Goal: Communication & Community: Answer question/provide support

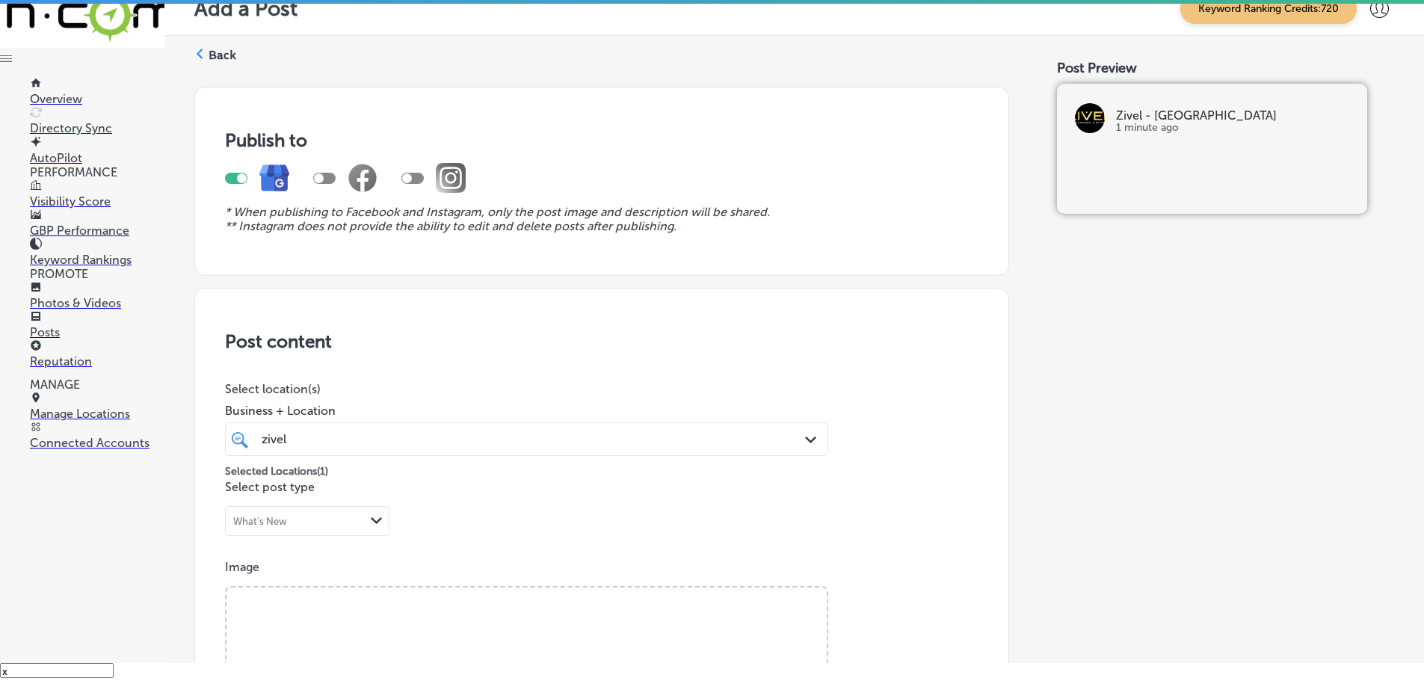
scroll to position [1128, 0]
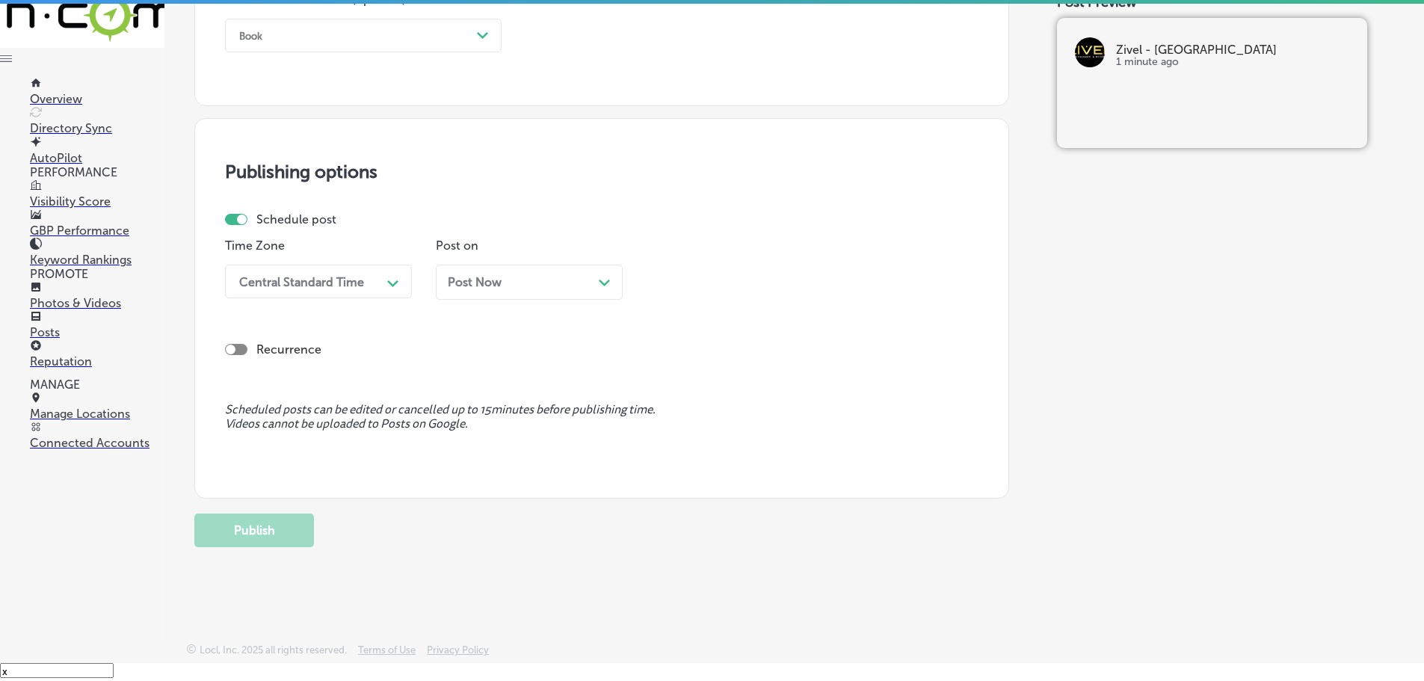
click at [75, 369] on p "Reputation" at bounding box center [97, 361] width 135 height 14
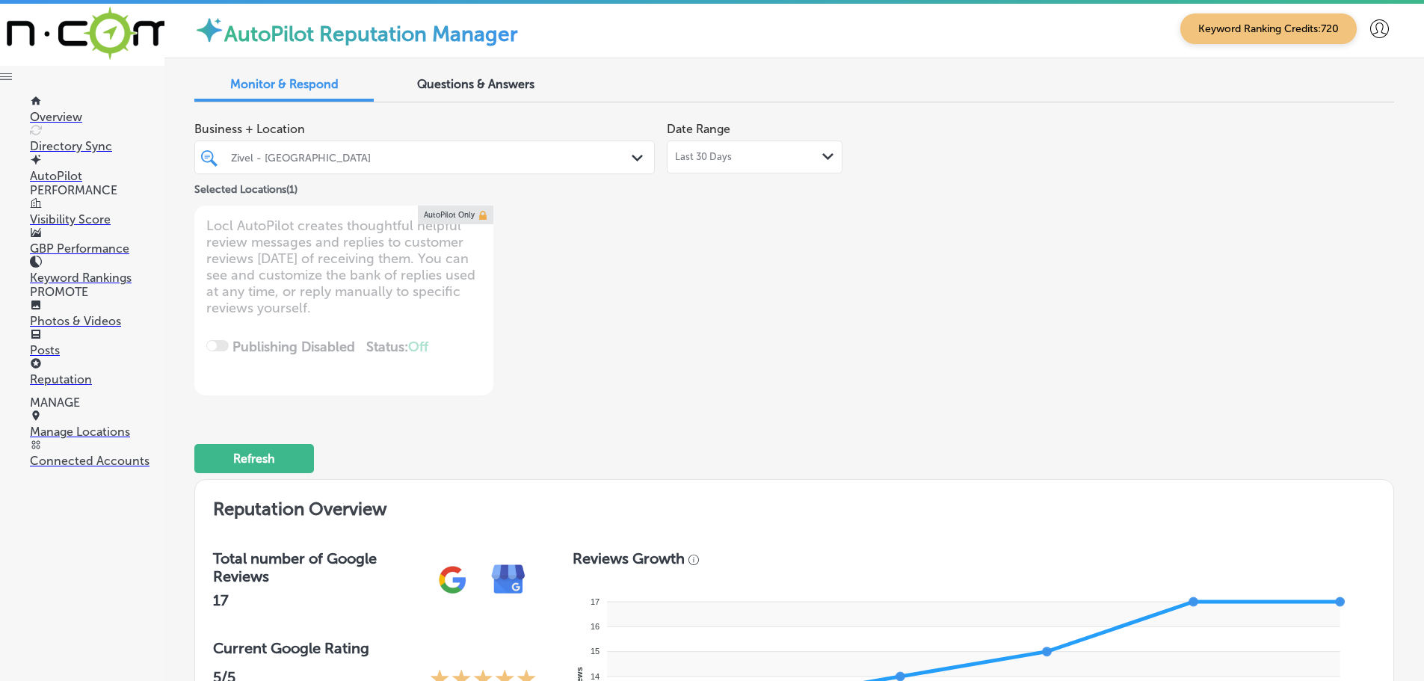
click at [632, 153] on div "Path Created with Sketch." at bounding box center [640, 158] width 16 height 16
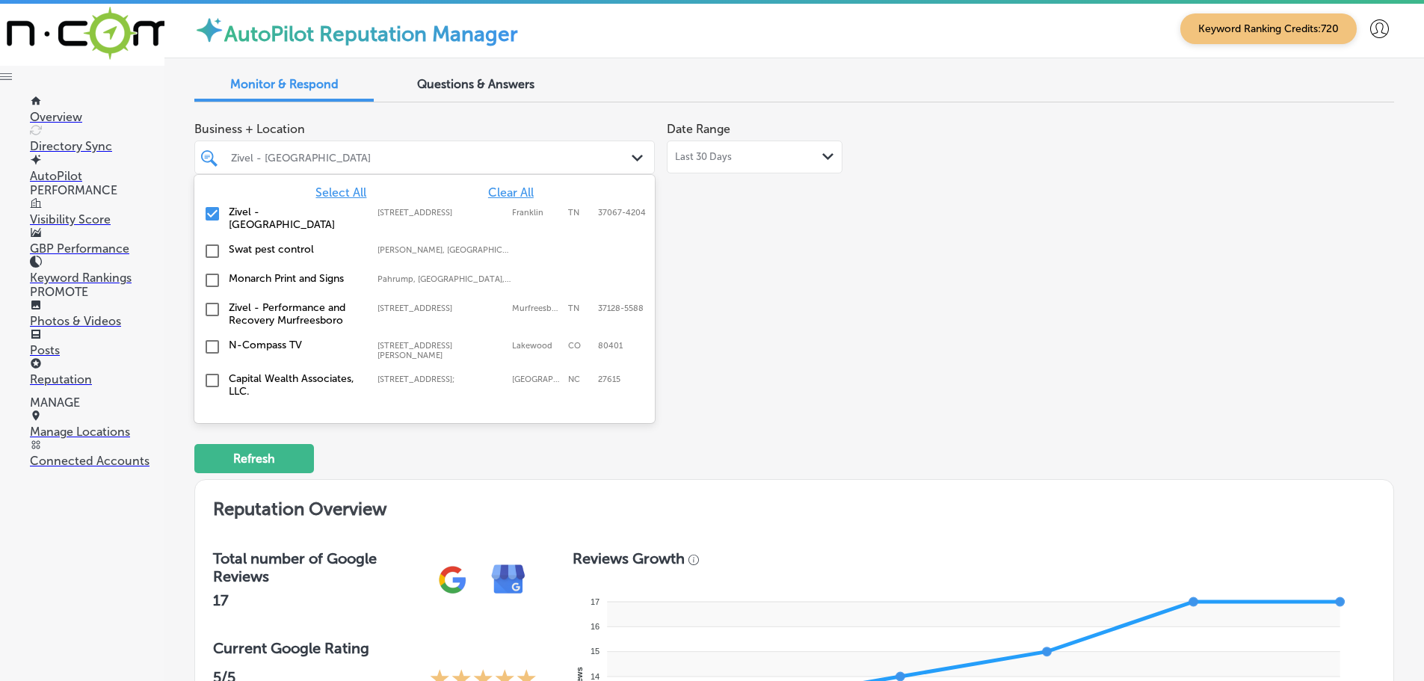
click at [342, 191] on span "Select All" at bounding box center [341, 192] width 51 height 14
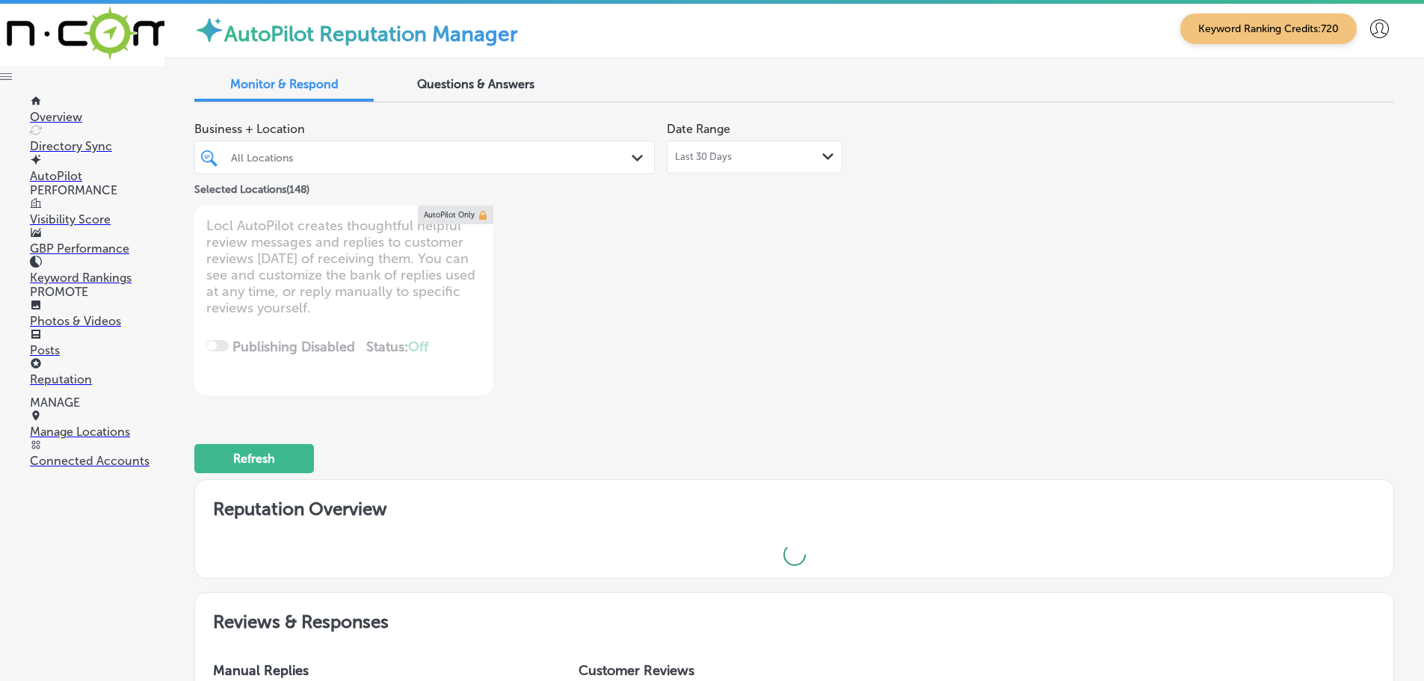
click at [957, 274] on div "Business + Location All Locations Path Created with Sketch. Selected Locations …" at bounding box center [794, 254] width 1200 height 281
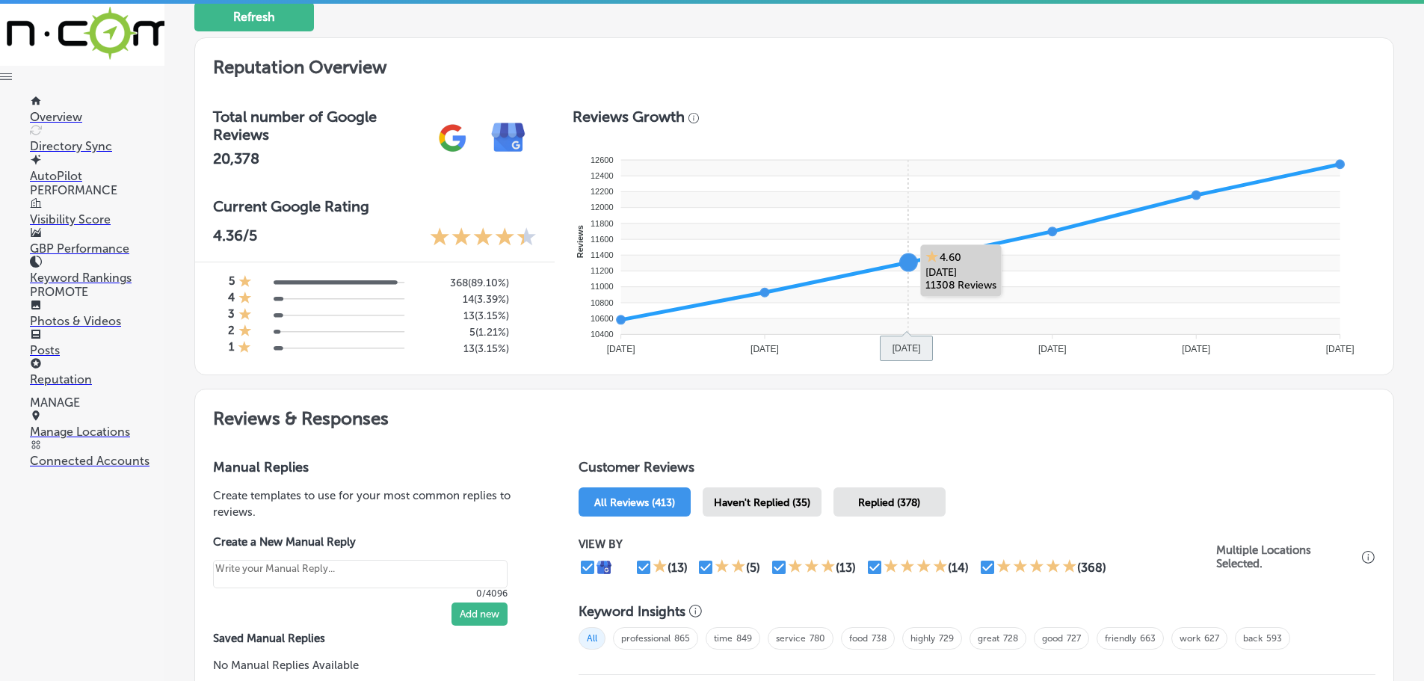
scroll to position [449, 0]
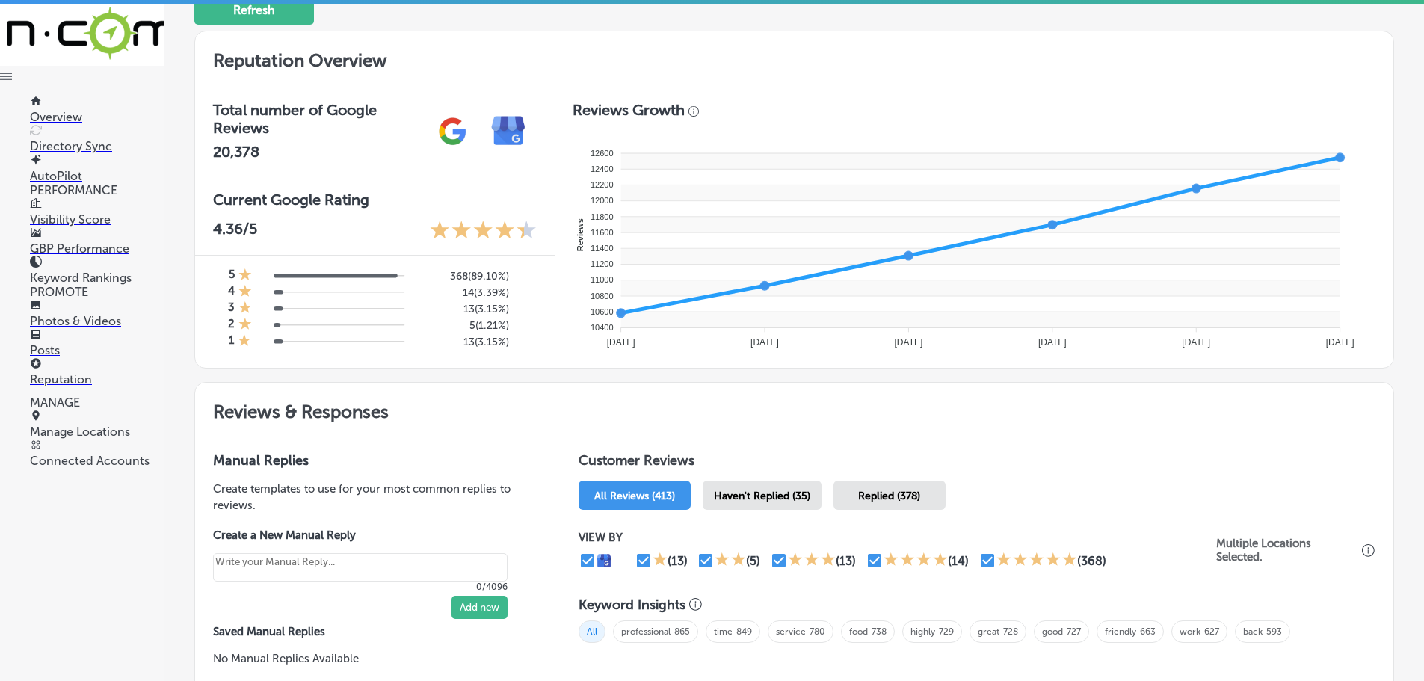
click at [802, 492] on span "Haven't Replied (35)" at bounding box center [762, 496] width 96 height 13
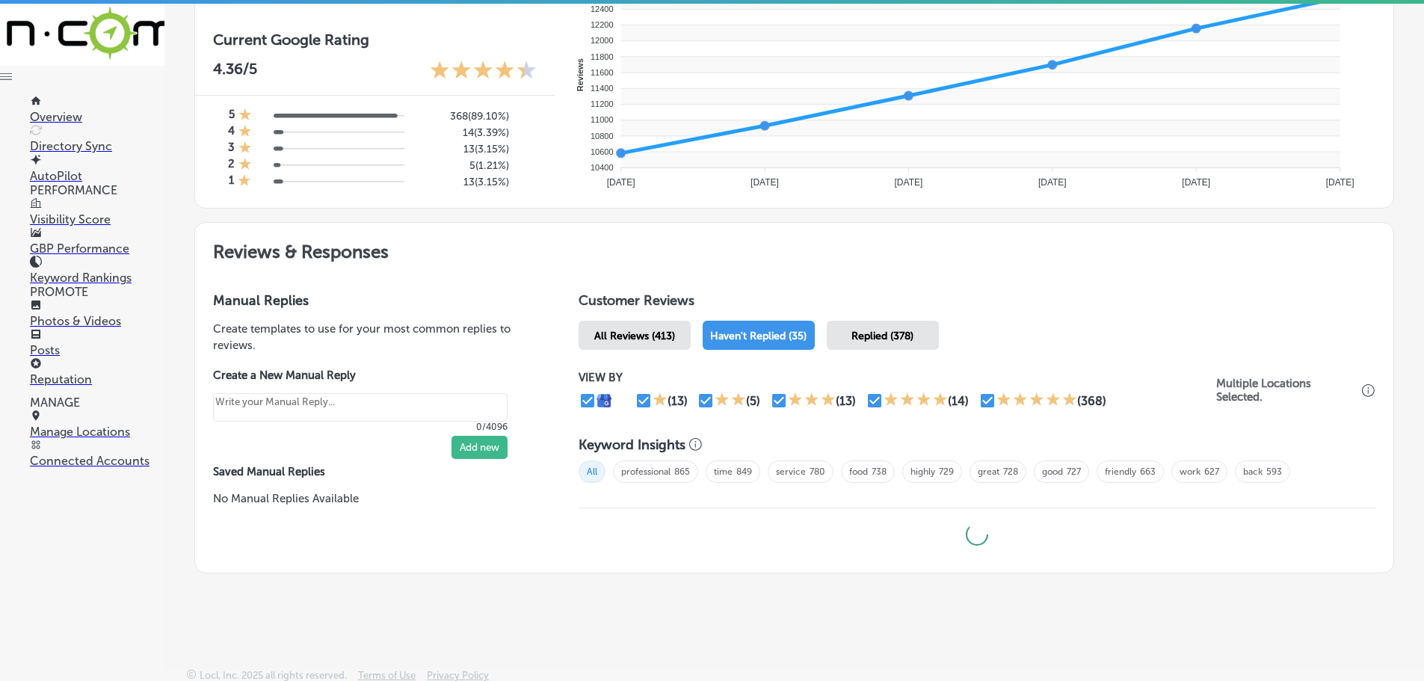
scroll to position [616, 0]
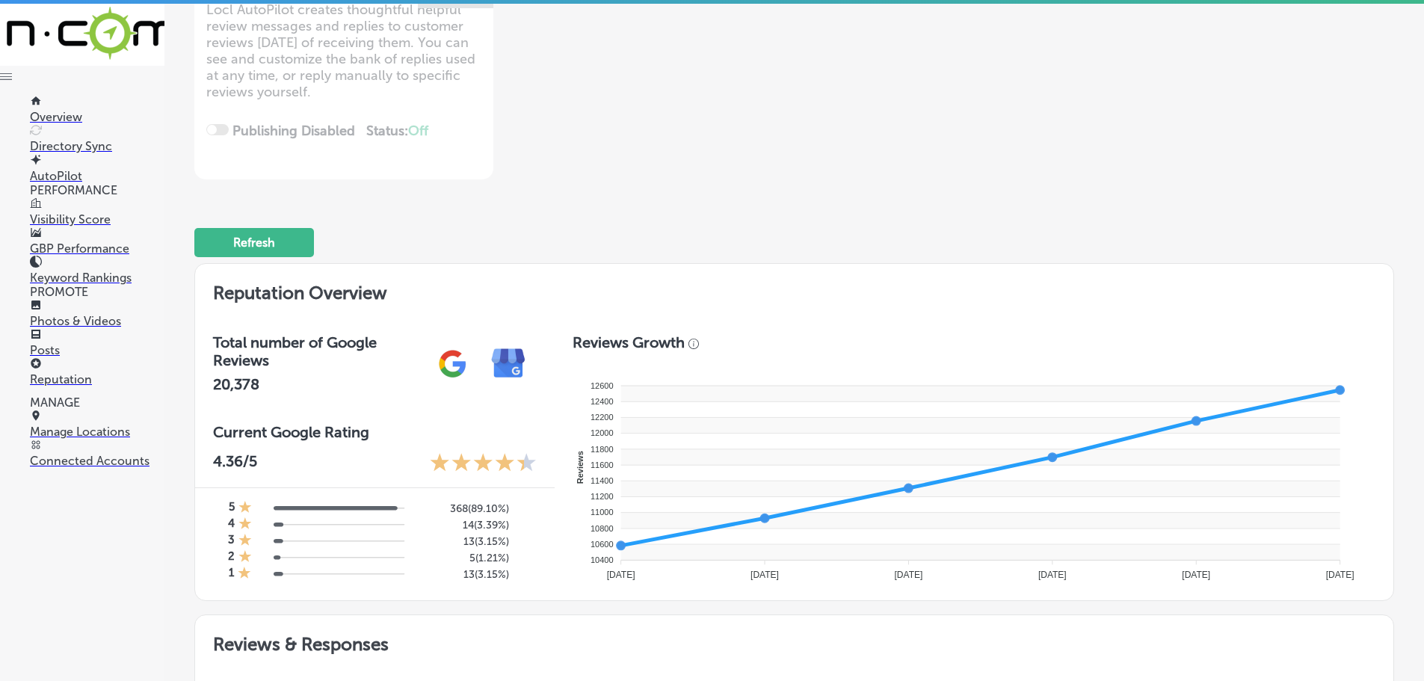
type textarea "x"
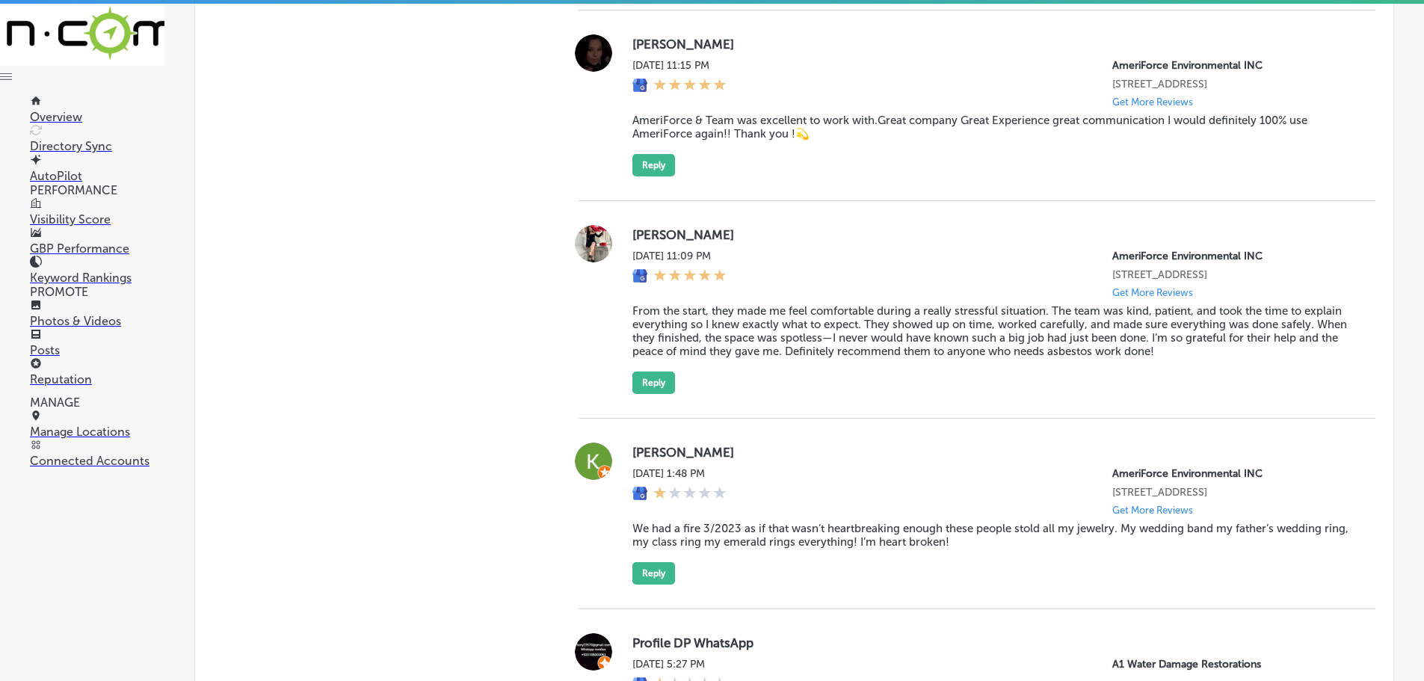
scroll to position [2934, 0]
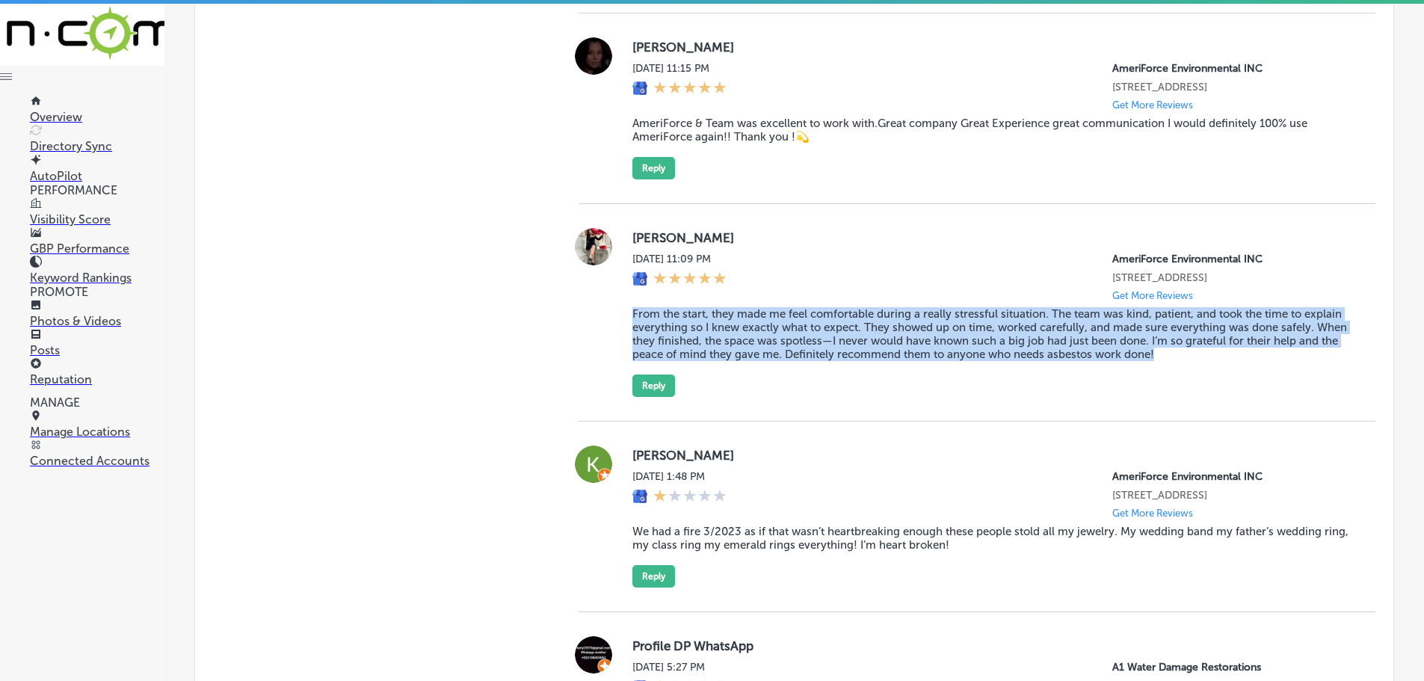
drag, startPoint x: 745, startPoint y: 390, endPoint x: 1247, endPoint y: 428, distance: 504.0
click at [1247, 397] on div "[PERSON_NAME] [DATE] 11:09 PM AmeriForce Environmental INC [STREET_ADDRESS] Get…" at bounding box center [977, 312] width 797 height 169
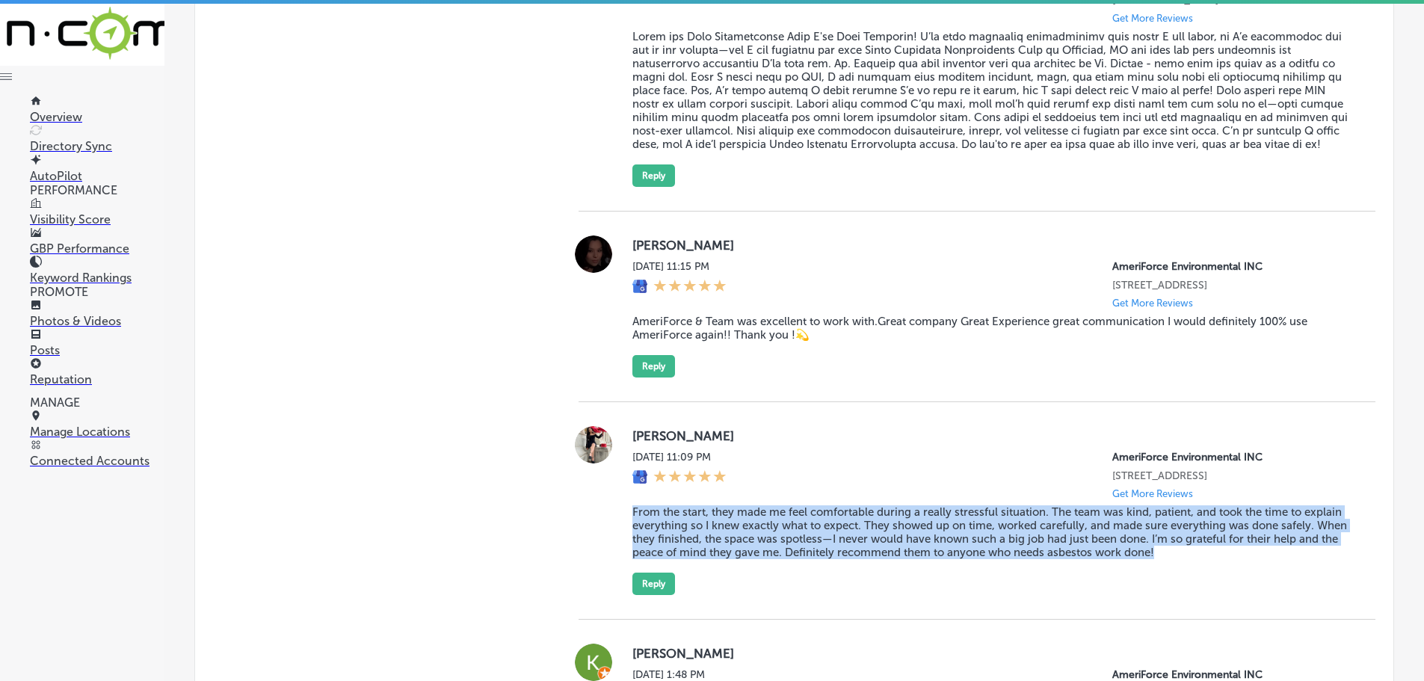
scroll to position [2710, 0]
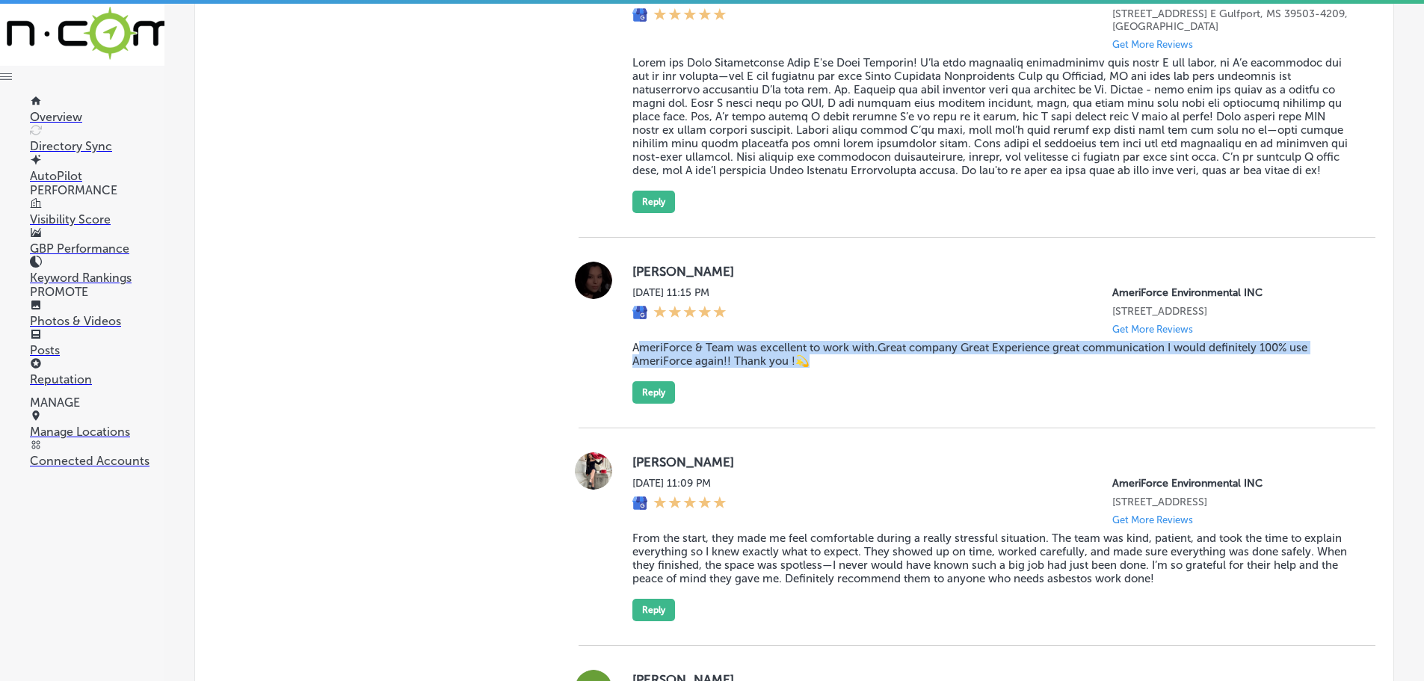
drag, startPoint x: 658, startPoint y: 399, endPoint x: 822, endPoint y: 417, distance: 165.6
click at [822, 368] on blockquote "AmeriForce & Team was excellent to work with.Great company Great Experience gre…" at bounding box center [992, 354] width 719 height 27
click at [647, 368] on blockquote "AmeriForce & Team was excellent to work with.Great company Great Experience gre…" at bounding box center [992, 354] width 719 height 27
drag, startPoint x: 623, startPoint y: 395, endPoint x: 811, endPoint y: 416, distance: 188.8
click at [811, 404] on div "[PERSON_NAME] [DATE] 11:15 PM AmeriForce Environmental INC [STREET_ADDRESS] Get…" at bounding box center [977, 333] width 797 height 142
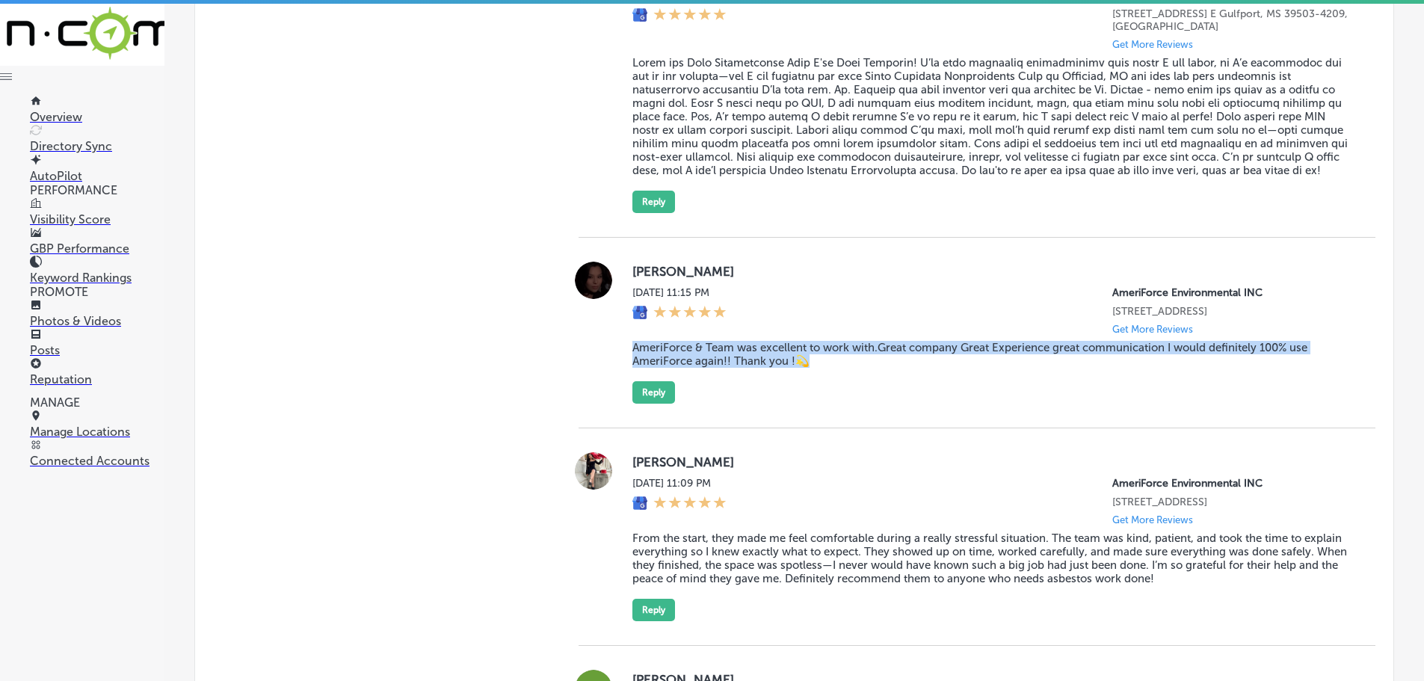
copy blockquote "AmeriForce & Team was excellent to work with.Great company Great Experience gre…"
click at [1021, 368] on blockquote "AmeriForce & Team was excellent to work with.Great company Great Experience gre…" at bounding box center [992, 354] width 719 height 27
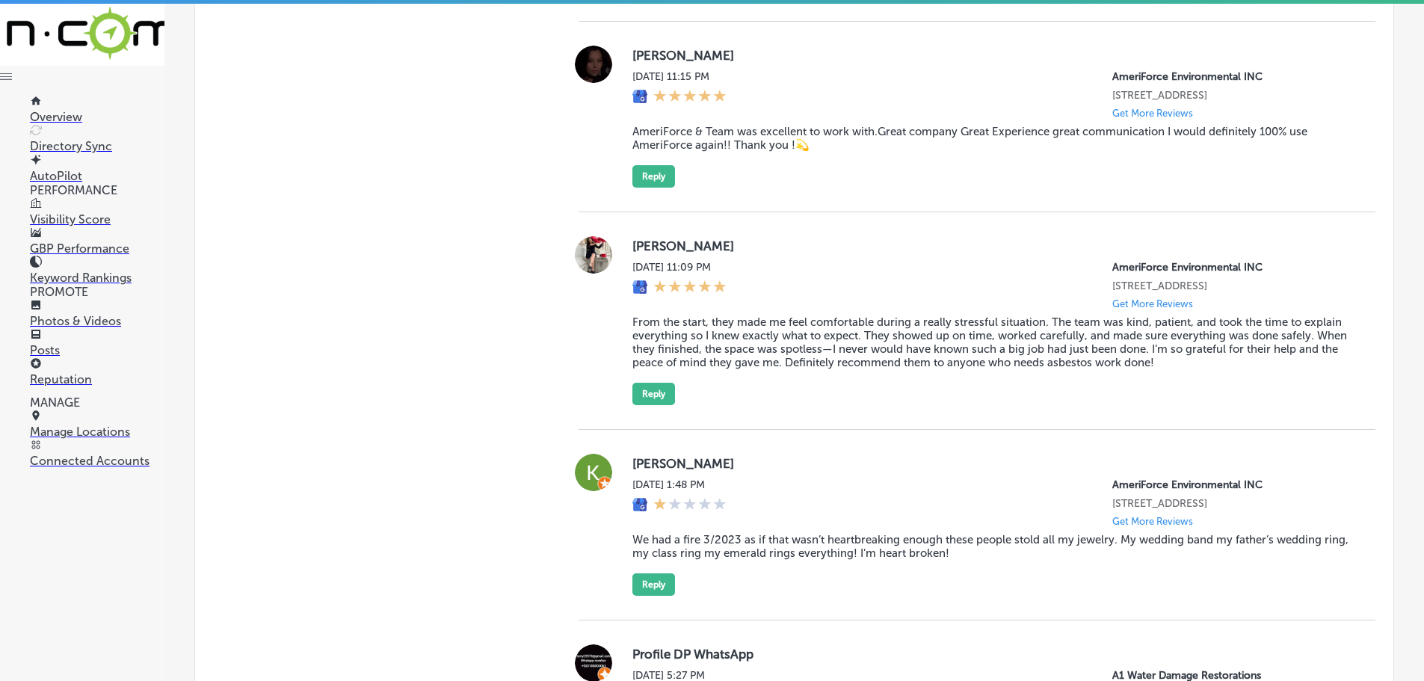
scroll to position [2934, 0]
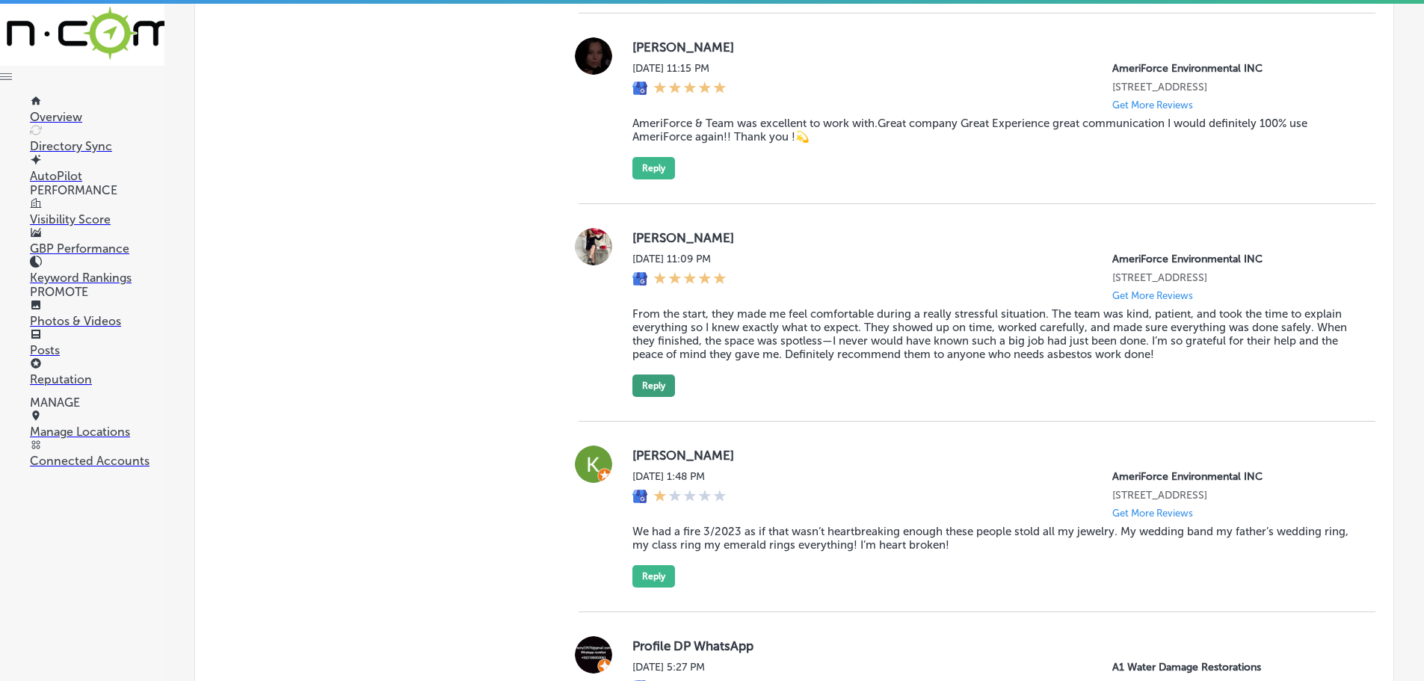
click at [656, 397] on button "Reply" at bounding box center [654, 386] width 43 height 22
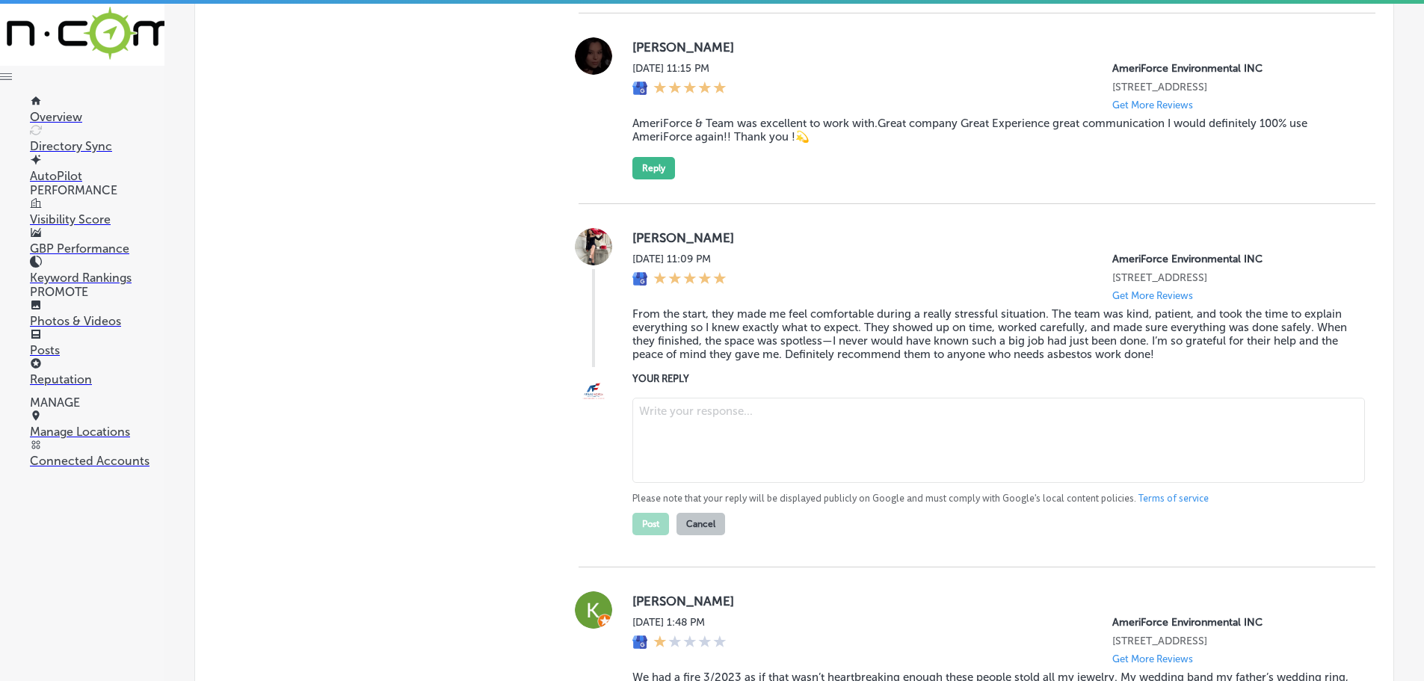
click at [867, 473] on textarea at bounding box center [999, 440] width 733 height 85
paste textarea "Thank you for sharing your experience! We understand how stressful situations l…"
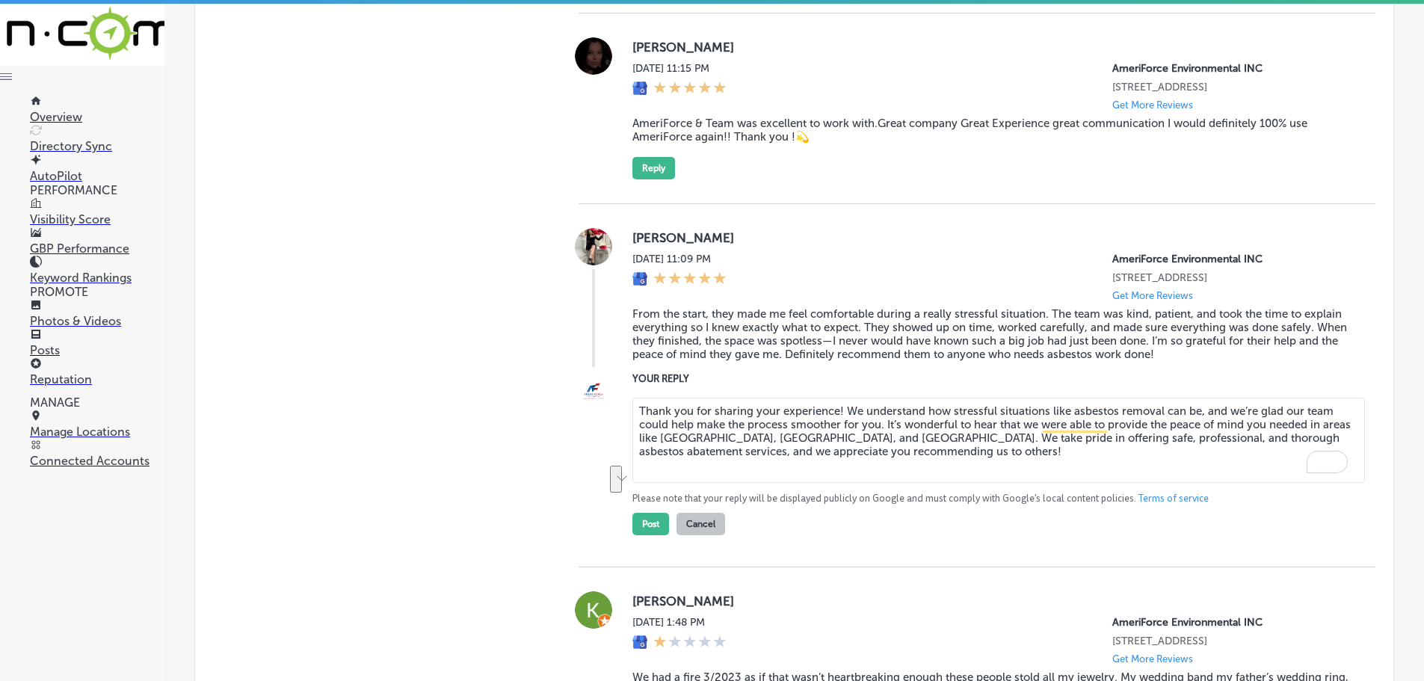
drag, startPoint x: 1306, startPoint y: 490, endPoint x: 689, endPoint y: 505, distance: 617.8
click at [689, 483] on textarea "Thank you for sharing your experience! We understand how stressful situations l…" at bounding box center [999, 440] width 733 height 85
click at [931, 483] on textarea "Thank you for sharing your experience! We understand how stressful situations l…" at bounding box center [999, 440] width 733 height 85
click at [835, 478] on textarea "Thank you for sharing your experience! We understand how stressful situations l…" at bounding box center [999, 440] width 733 height 85
type textarea "Thank you for sharing your experience, [PERSON_NAME]! We understand how stressf…"
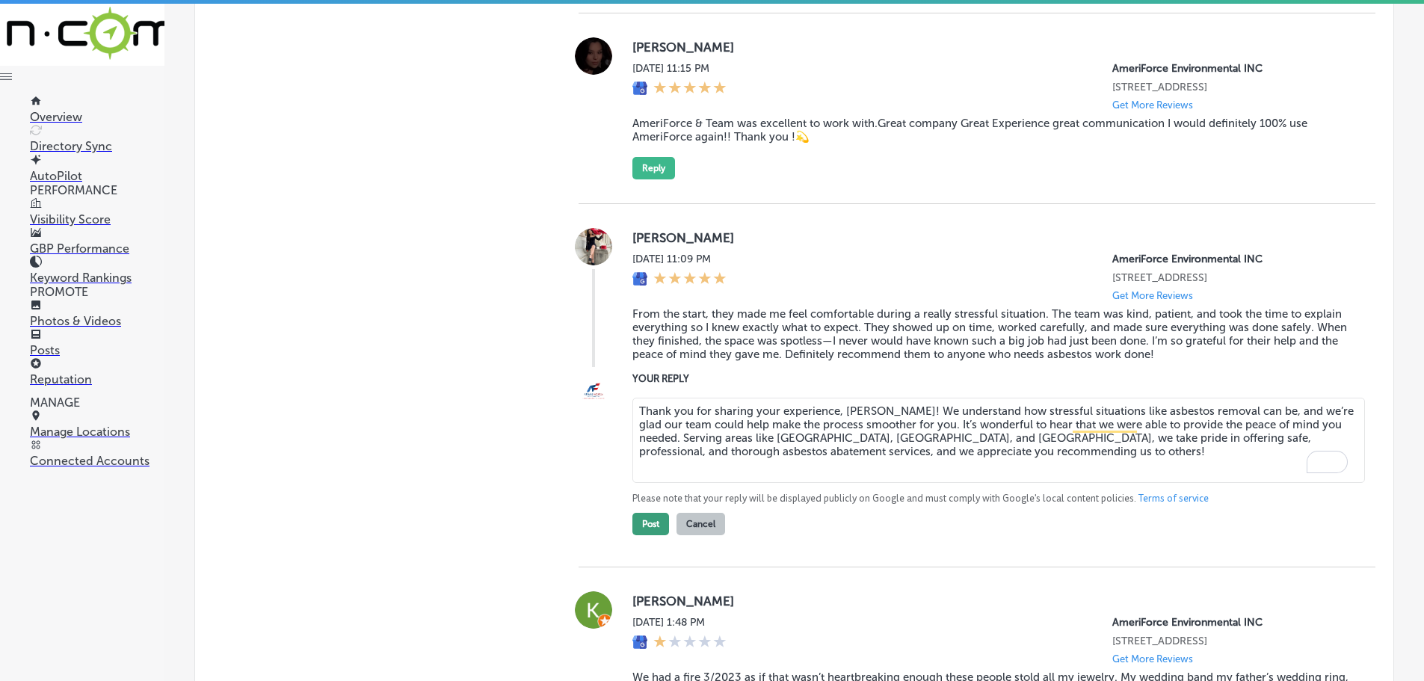
click at [645, 535] on button "Post" at bounding box center [651, 524] width 37 height 22
type textarea "x"
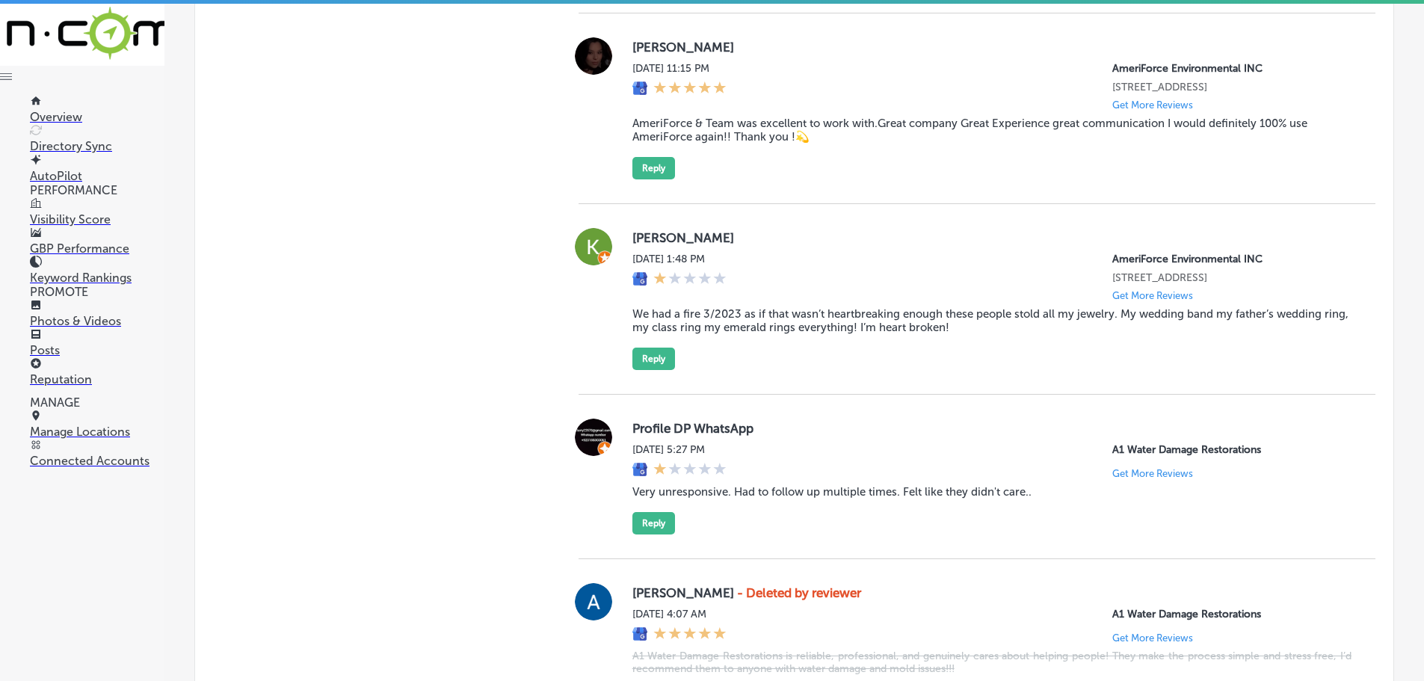
scroll to position [2859, 0]
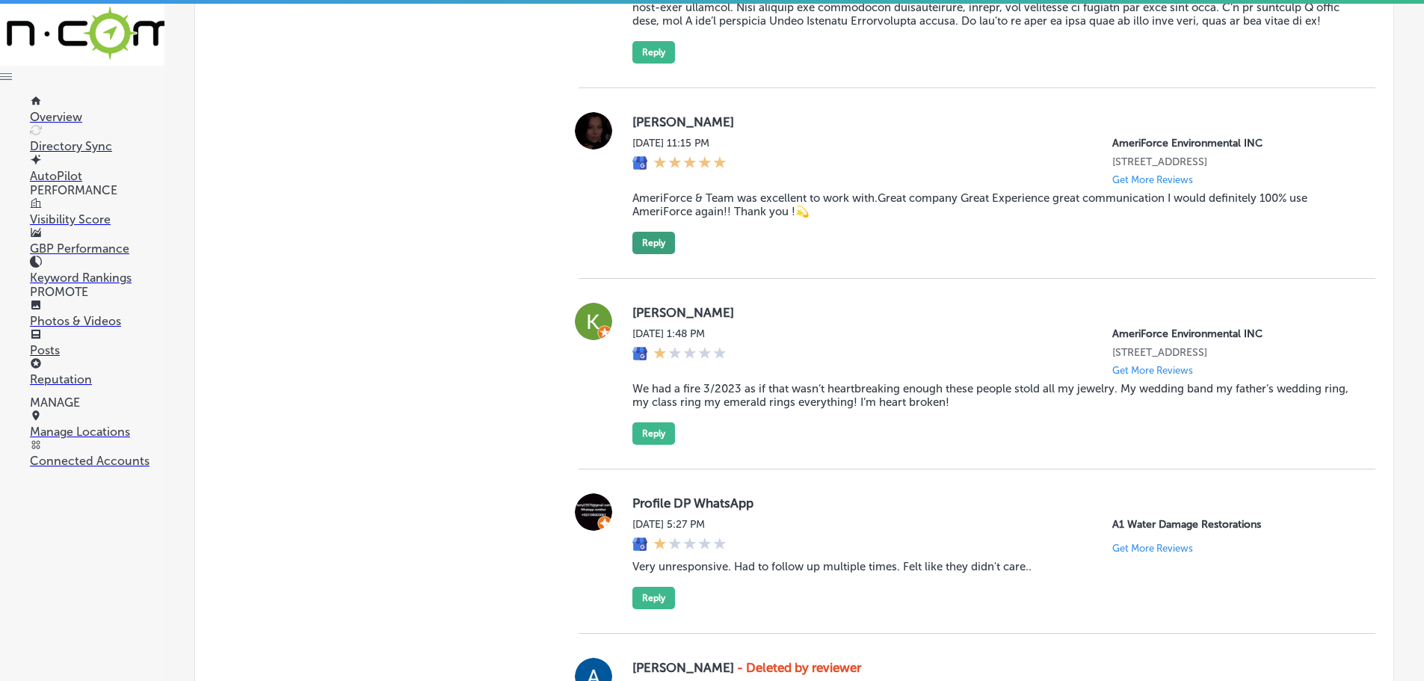
click at [660, 254] on button "Reply" at bounding box center [654, 243] width 43 height 22
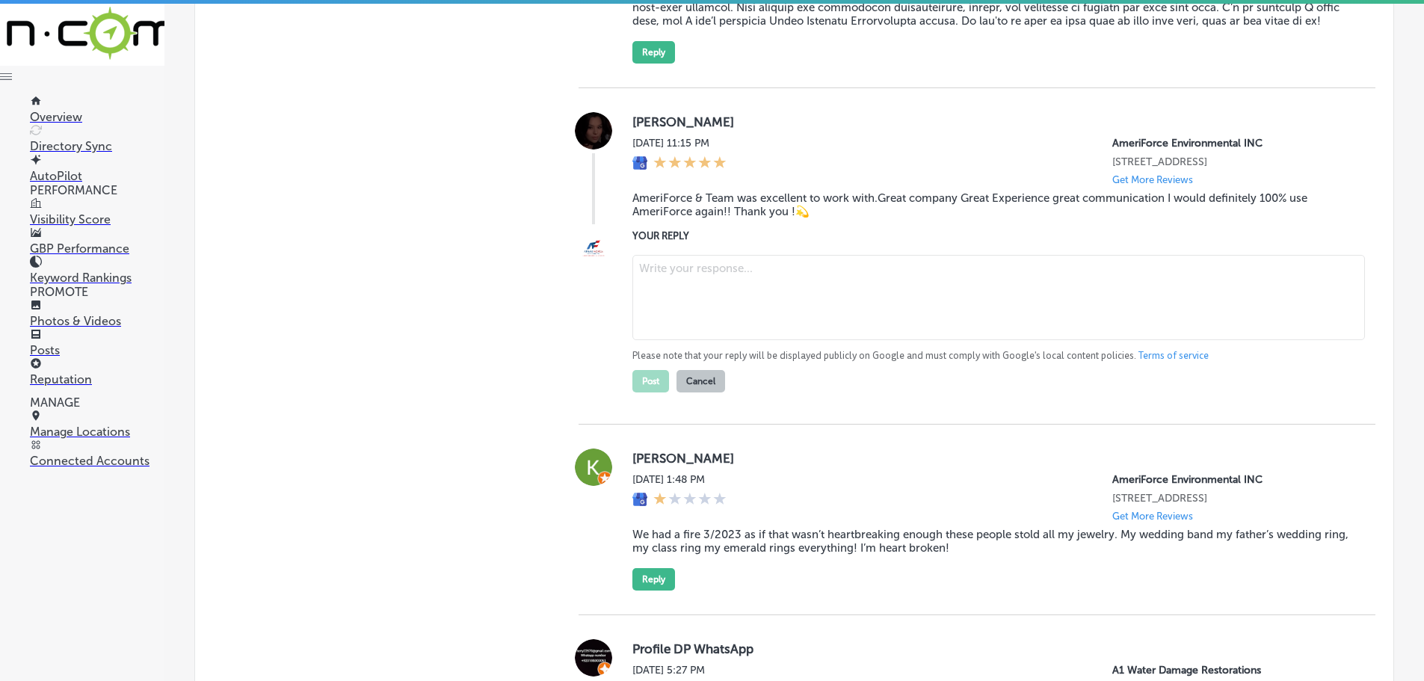
click at [699, 325] on textarea at bounding box center [999, 297] width 733 height 85
paste textarea "Thank you for the kind words! We’re so glad to hear that your experience with A…"
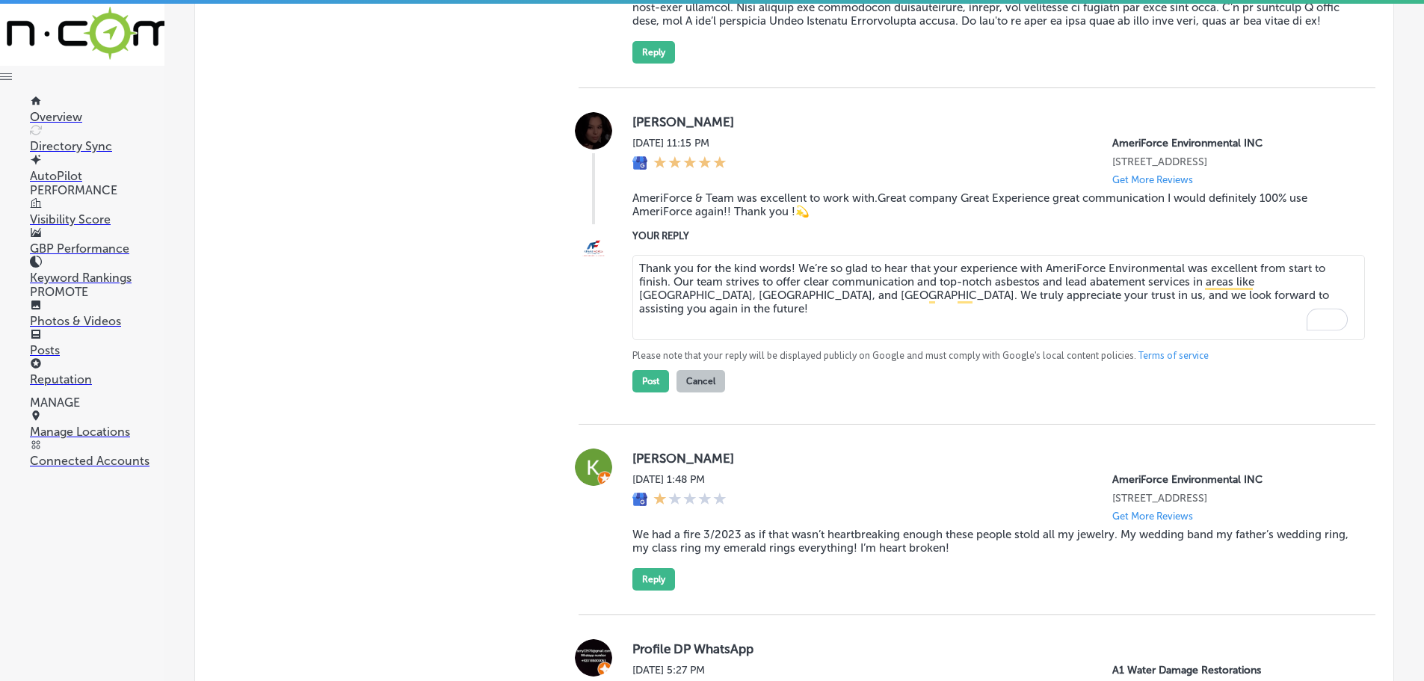
click at [787, 323] on textarea "Thank you for the kind words! We’re so glad to hear that your experience with A…" at bounding box center [999, 297] width 733 height 85
type textarea "Thank you for the kind words, [PERSON_NAME]! We’re so glad to hear that your ex…"
click at [642, 393] on button "Post" at bounding box center [651, 381] width 37 height 22
type textarea "x"
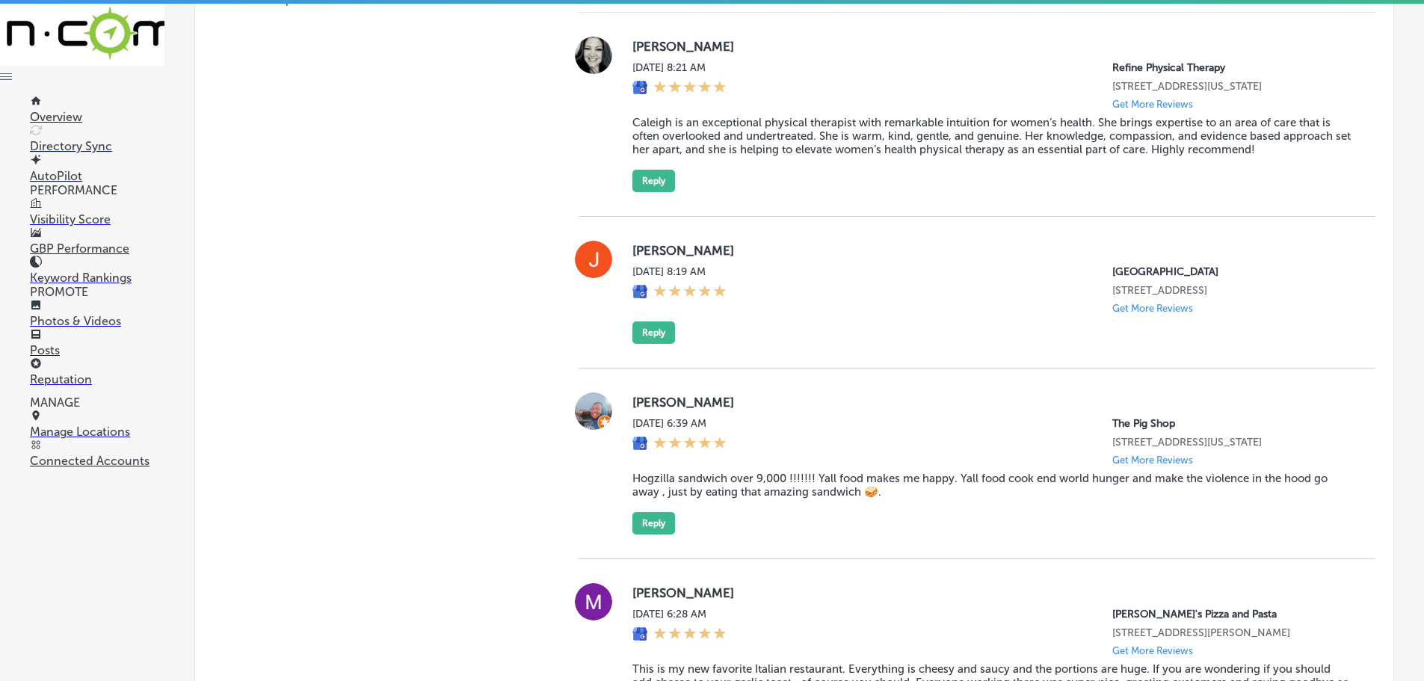
scroll to position [1065, 0]
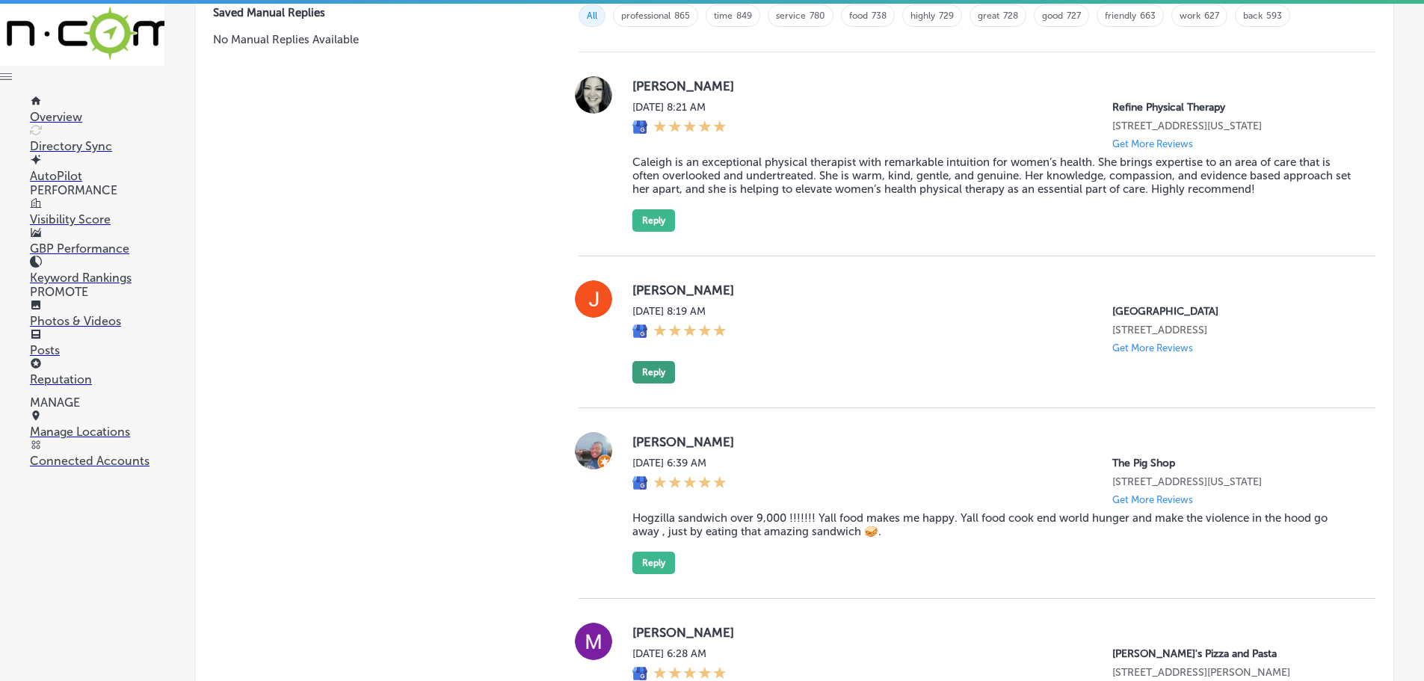
click at [639, 384] on button "Reply" at bounding box center [654, 372] width 43 height 22
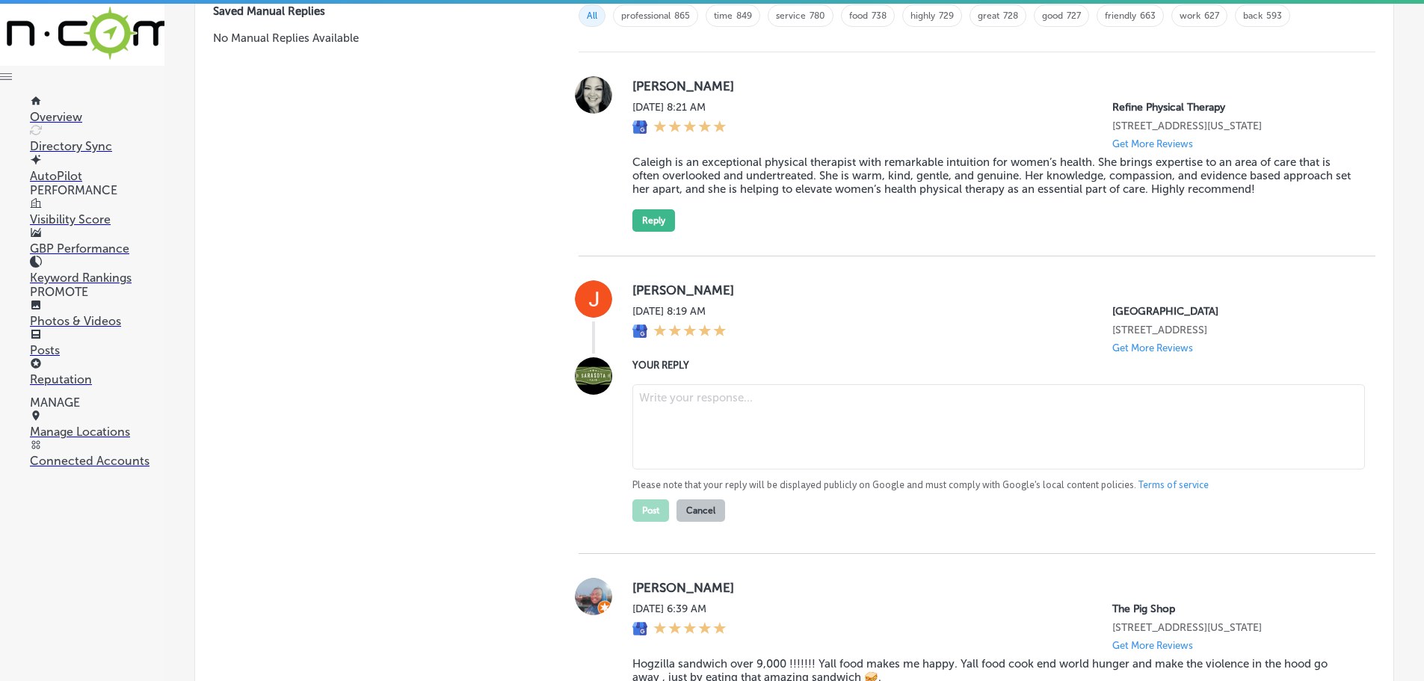
scroll to position [1063, 0]
click at [685, 424] on textarea at bounding box center [999, 428] width 733 height 85
paste textarea "Thank you so much for the 5-star review! We’re so happy to know you had a great…"
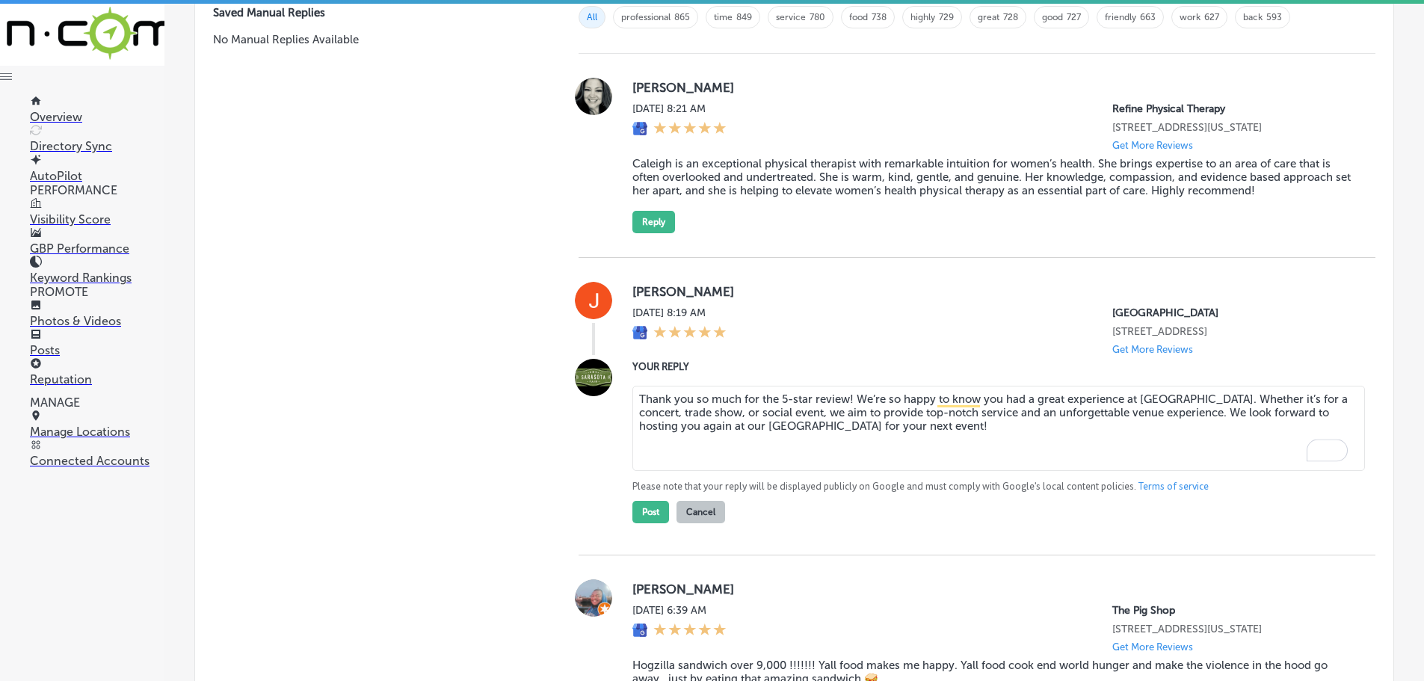
click at [846, 412] on textarea "Thank you so much for the 5-star review! We’re so happy to know you had a great…" at bounding box center [999, 428] width 733 height 85
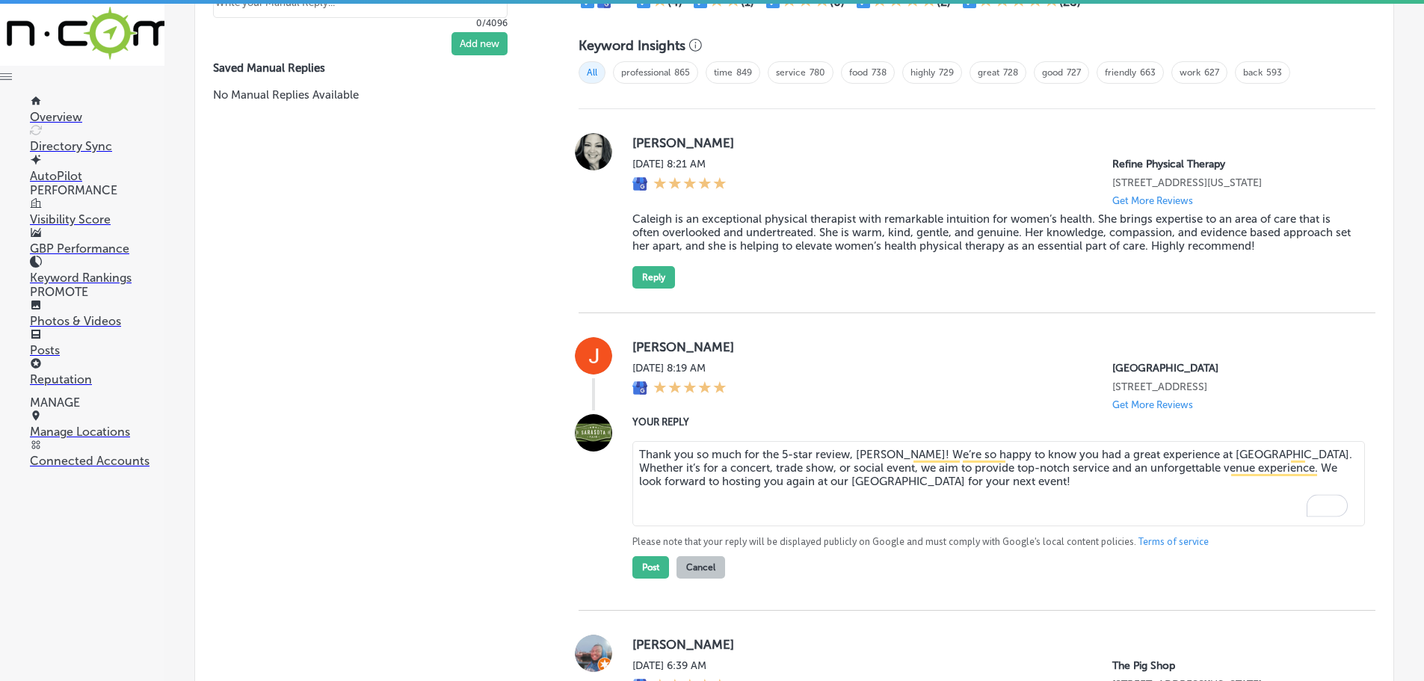
scroll to position [988, 0]
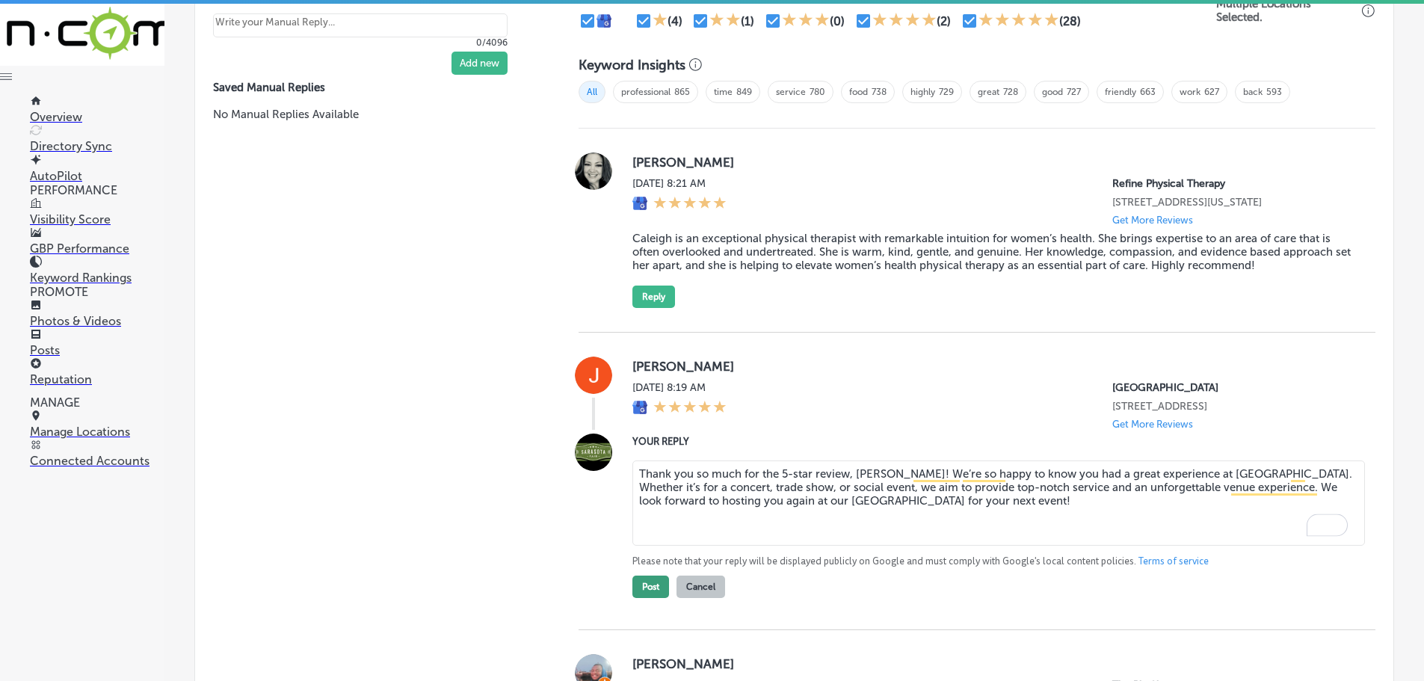
type textarea "Thank you so much for the 5-star review, [PERSON_NAME]! We’re so happy to know …"
click at [653, 598] on button "Post" at bounding box center [651, 587] width 37 height 22
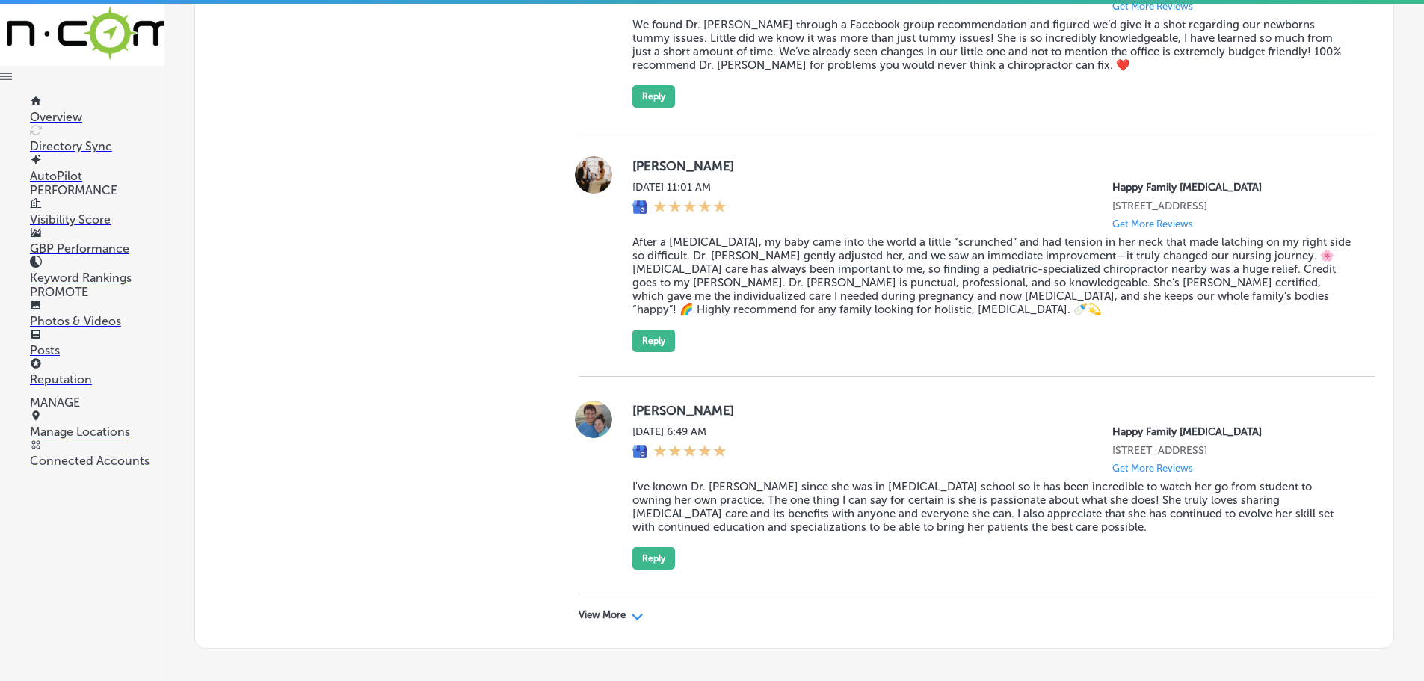
scroll to position [4179, 0]
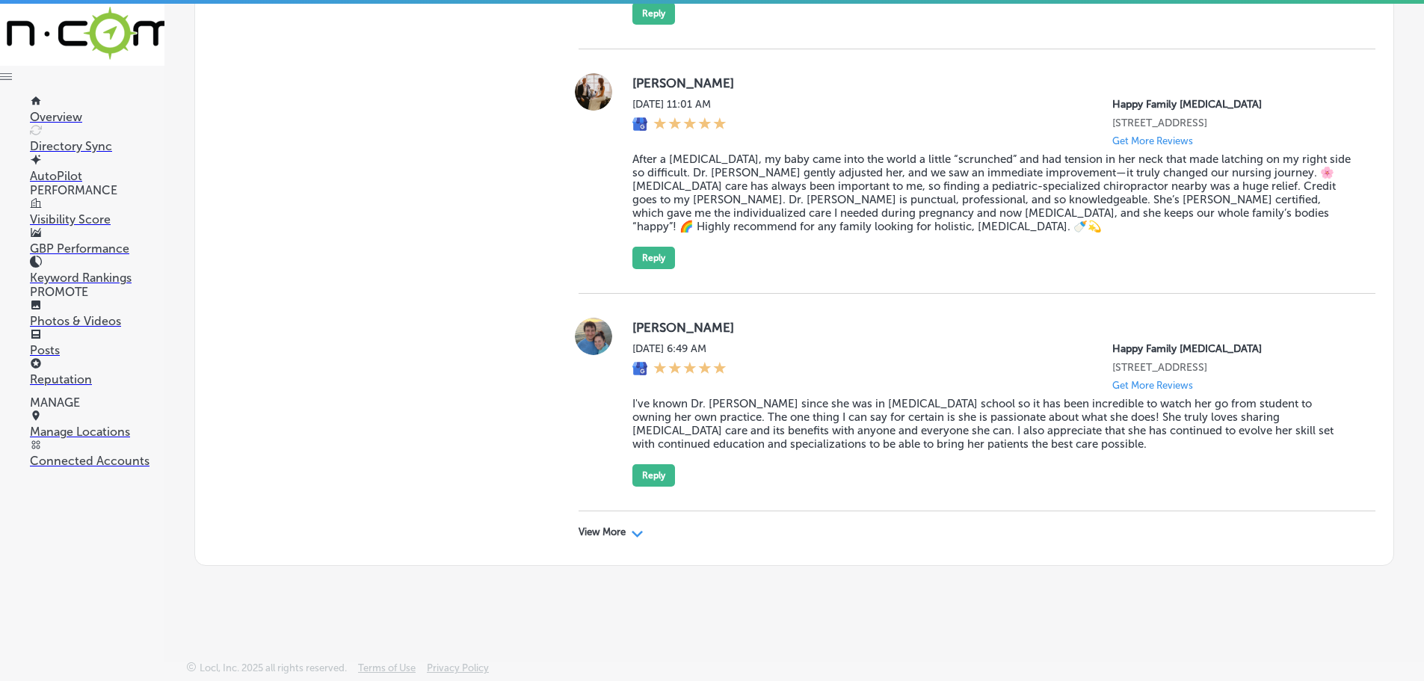
click at [621, 530] on p "View More" at bounding box center [602, 532] width 47 height 12
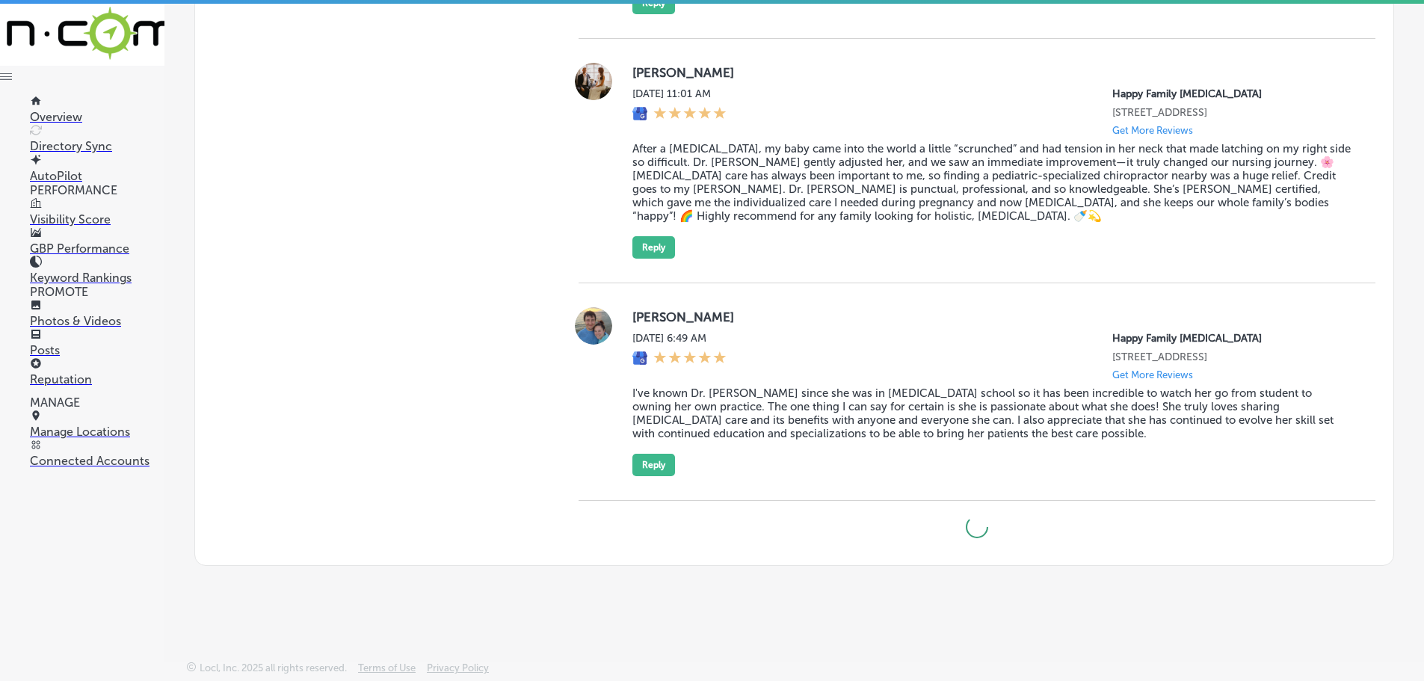
type textarea "x"
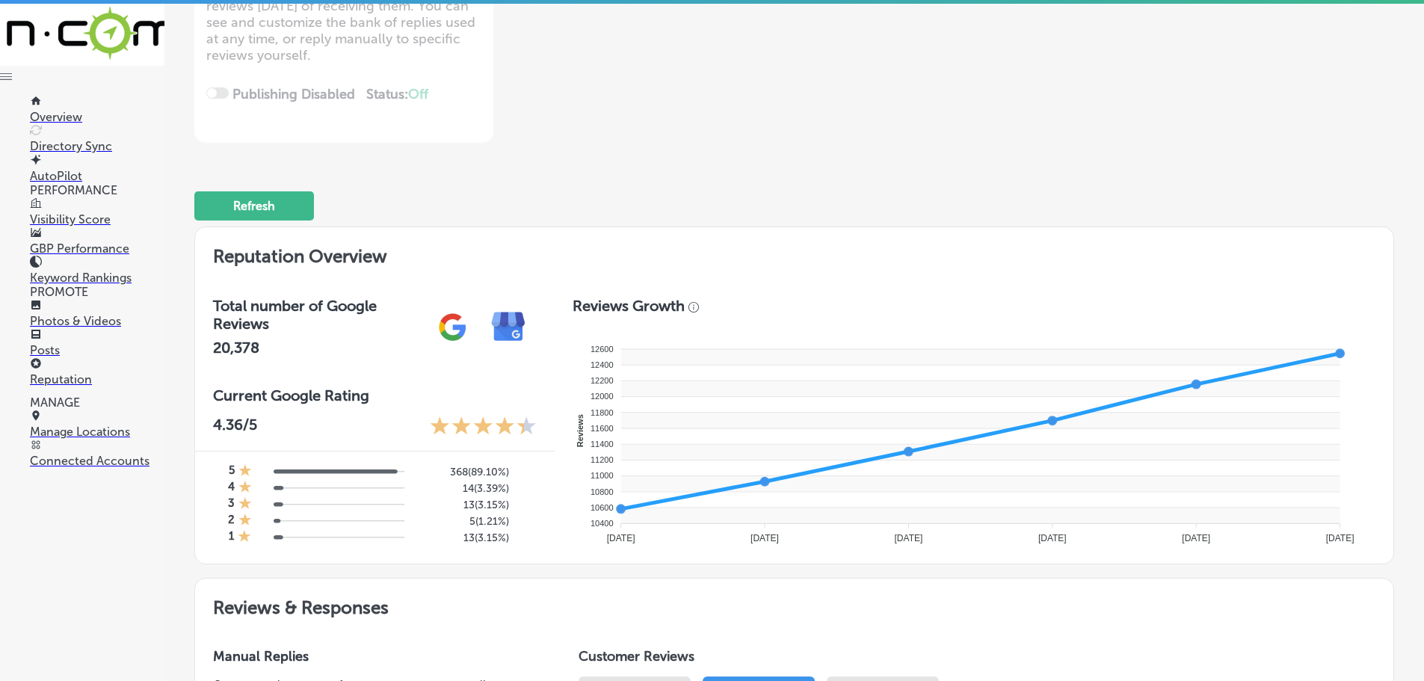
scroll to position [105, 0]
